Goal: Task Accomplishment & Management: Use online tool/utility

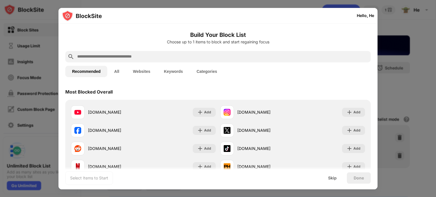
click at [147, 71] on button "Websites" at bounding box center [141, 71] width 31 height 11
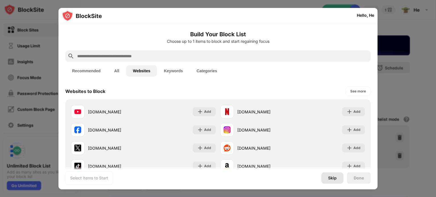
click at [334, 178] on div "Skip" at bounding box center [332, 178] width 9 height 5
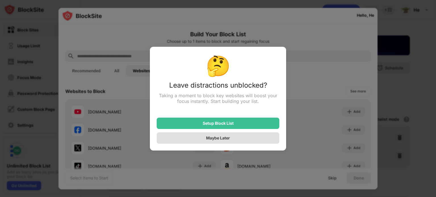
click at [233, 140] on div "Maybe Later" at bounding box center [218, 137] width 123 height 11
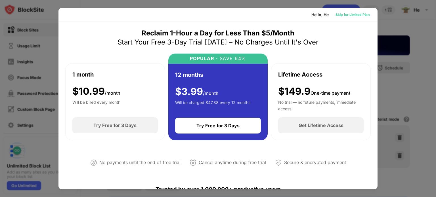
click at [336, 14] on div "Skip for Limited Plan" at bounding box center [352, 15] width 34 height 6
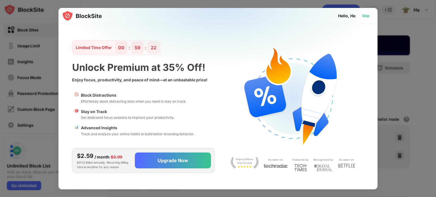
click at [368, 15] on div "Skip" at bounding box center [365, 16] width 7 height 6
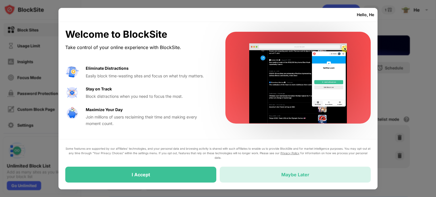
click at [279, 174] on div "Maybe Later" at bounding box center [295, 175] width 151 height 16
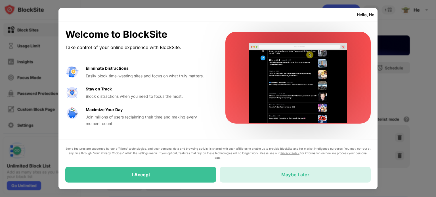
click at [279, 174] on div "Maybe Later" at bounding box center [295, 175] width 151 height 16
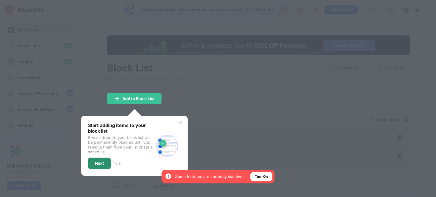
click at [103, 161] on div "Next" at bounding box center [99, 163] width 9 height 5
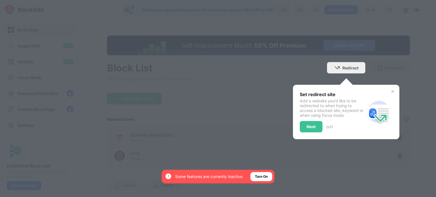
click at [103, 160] on div at bounding box center [218, 98] width 436 height 197
click at [306, 127] on div "Next" at bounding box center [310, 127] width 9 height 5
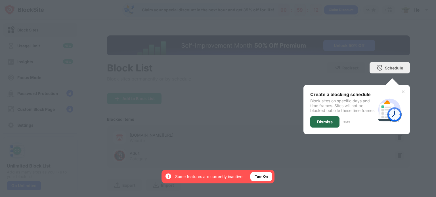
click at [321, 124] on div "Dismiss" at bounding box center [325, 122] width 16 height 5
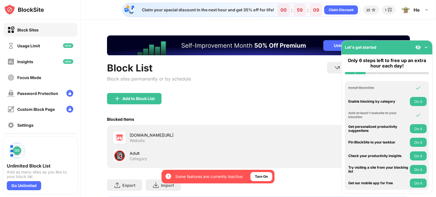
click at [426, 47] on img at bounding box center [426, 48] width 6 height 6
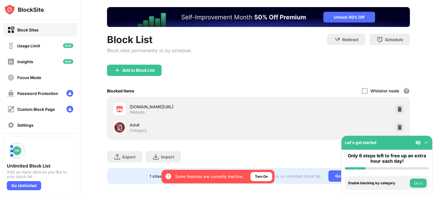
scroll to position [35, 0]
